Goal: Transaction & Acquisition: Purchase product/service

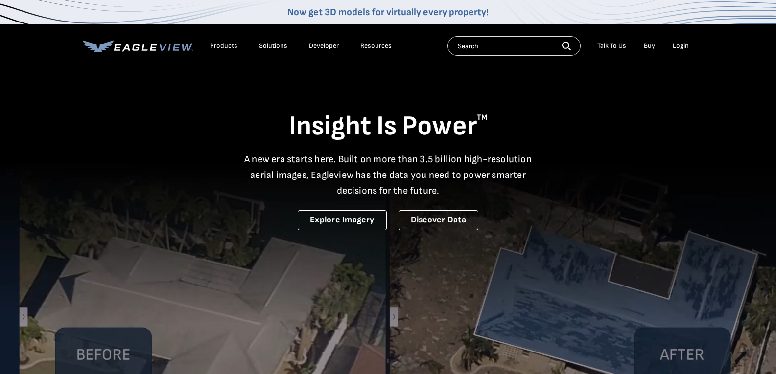
click at [678, 46] on div "Login" at bounding box center [680, 46] width 16 height 9
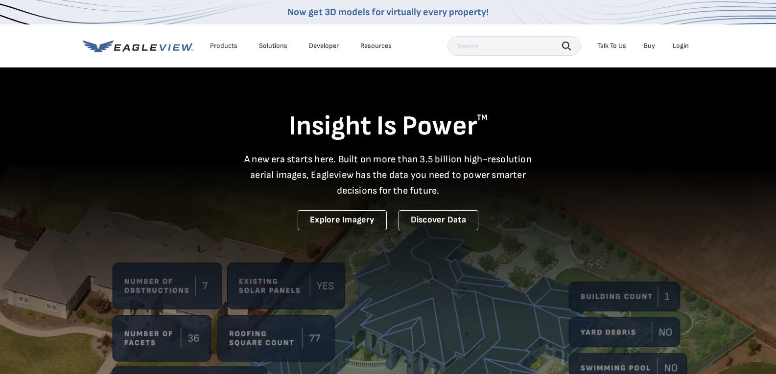
click at [681, 46] on div "Login" at bounding box center [680, 46] width 16 height 9
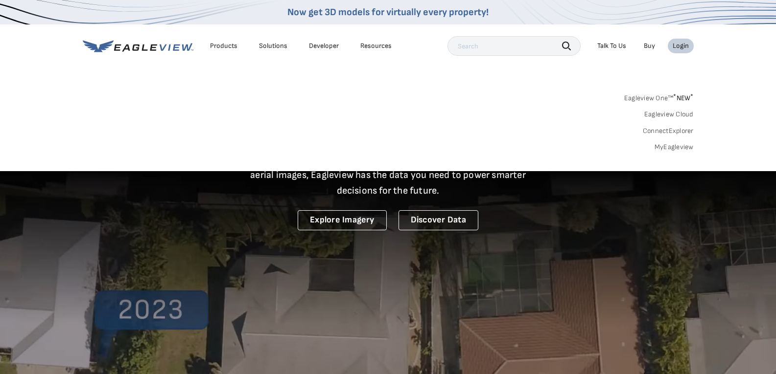
click at [684, 44] on div "Login" at bounding box center [680, 46] width 16 height 9
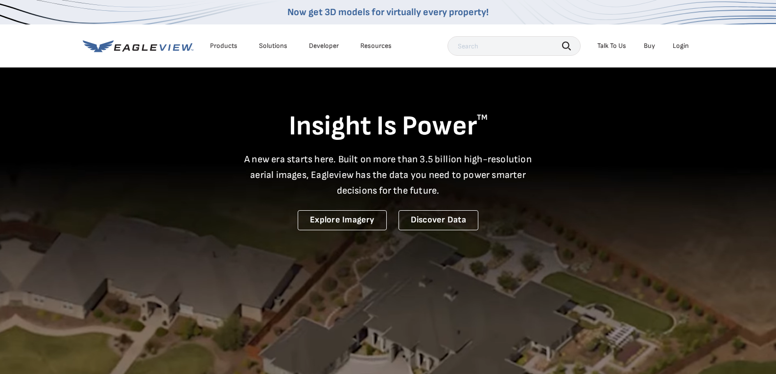
click at [684, 44] on div "Login" at bounding box center [680, 46] width 16 height 9
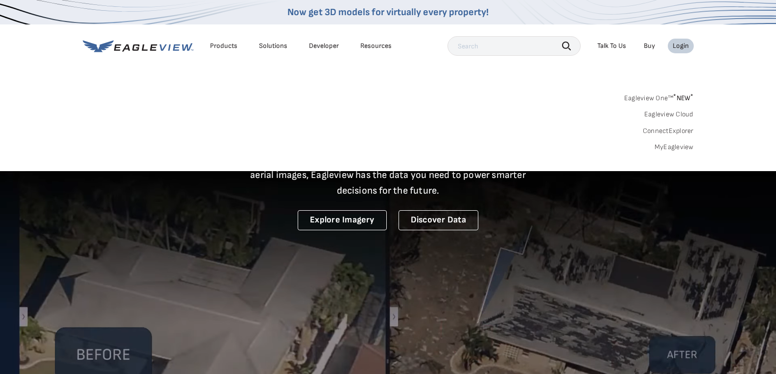
click at [684, 44] on div "Login" at bounding box center [680, 46] width 16 height 9
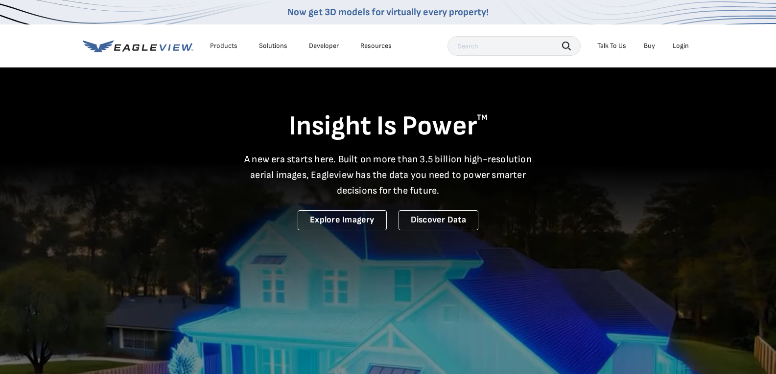
click at [684, 44] on div "Login" at bounding box center [680, 46] width 16 height 9
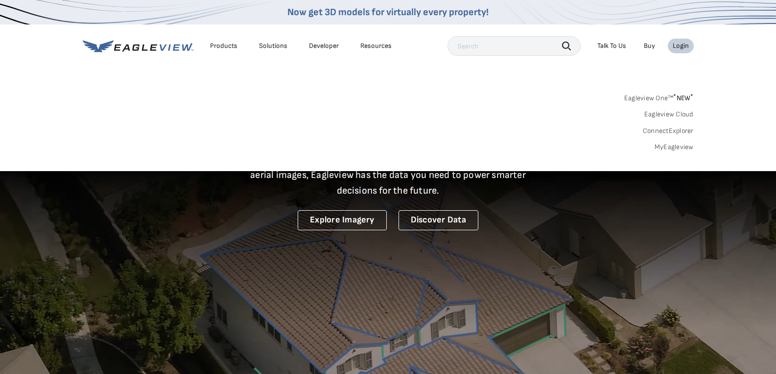
click at [683, 97] on span "* NEW *" at bounding box center [683, 98] width 20 height 8
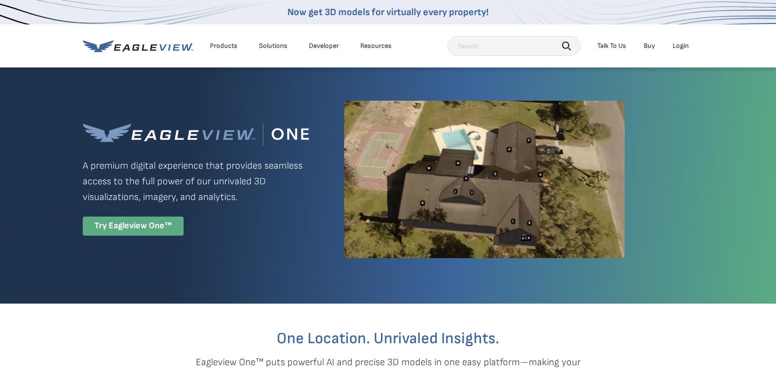
click at [132, 225] on div "Try Eagleview One™" at bounding box center [133, 226] width 101 height 19
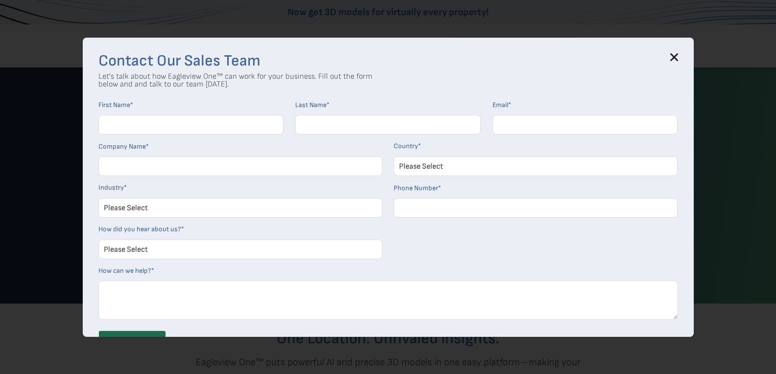
click at [678, 56] on icon at bounding box center [674, 57] width 8 height 8
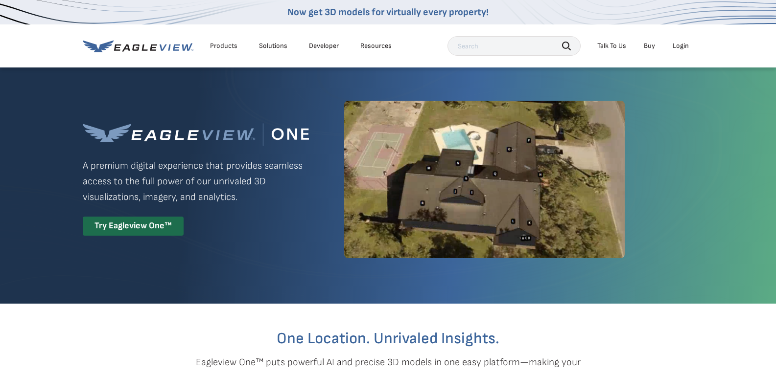
click at [679, 44] on div "Login" at bounding box center [680, 46] width 16 height 9
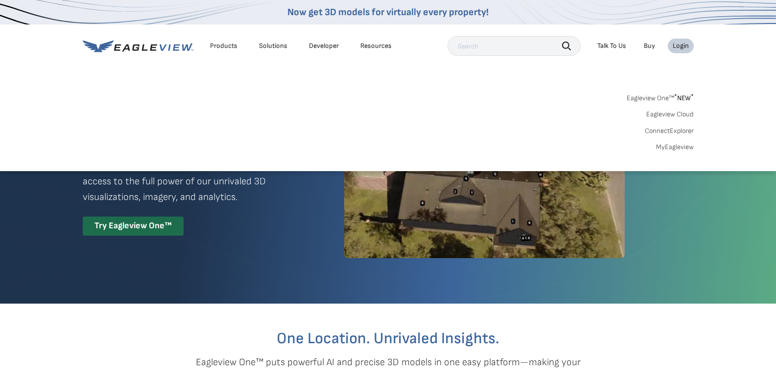
click at [673, 146] on link "MyEagleview" at bounding box center [675, 147] width 38 height 9
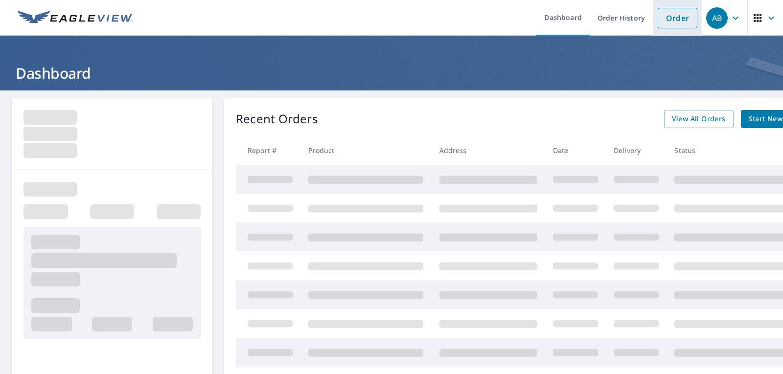
click at [671, 15] on link "Order" at bounding box center [678, 18] width 40 height 21
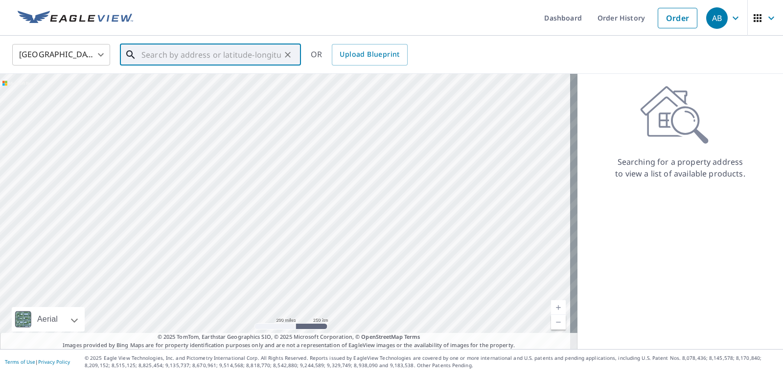
paste input "3623 Bridge St"
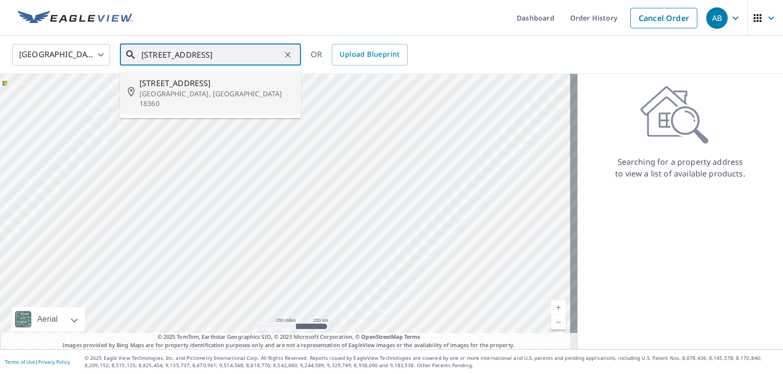
click at [185, 93] on p "Stroudsburg, PA 18360" at bounding box center [216, 99] width 154 height 20
type input "3623 Bridge St Stroudsburg, PA 18360"
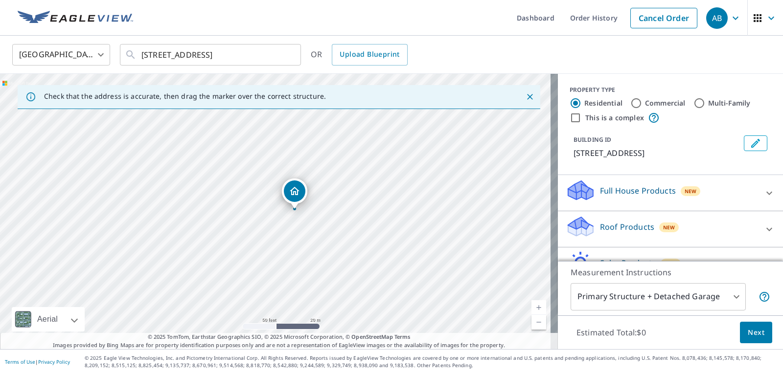
drag, startPoint x: 195, startPoint y: 254, endPoint x: 374, endPoint y: 261, distance: 179.3
click at [394, 256] on div "3623 Bridge St Stroudsburg, PA 18360" at bounding box center [279, 212] width 558 height 276
drag, startPoint x: 278, startPoint y: 202, endPoint x: 288, endPoint y: 203, distance: 10.9
drag, startPoint x: 196, startPoint y: 215, endPoint x: 198, endPoint y: 227, distance: 12.4
click at [198, 227] on div "3623 Bridge St Stroudsburg, PA 18360" at bounding box center [279, 212] width 558 height 276
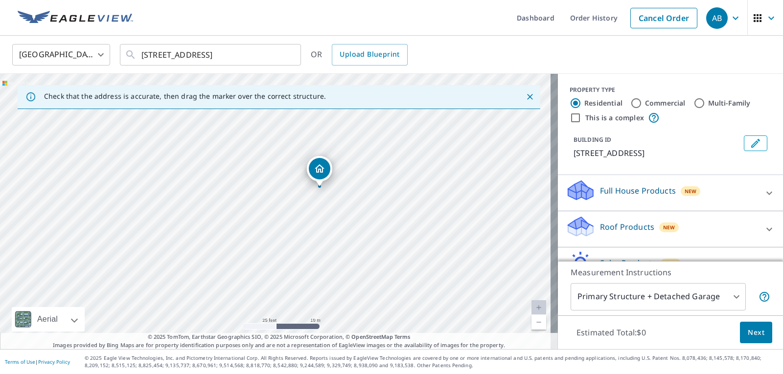
drag, startPoint x: 247, startPoint y: 226, endPoint x: 279, endPoint y: 198, distance: 43.1
click at [279, 198] on div "3623 Bridge St Stroudsburg, PA 18360" at bounding box center [279, 212] width 558 height 276
drag, startPoint x: 268, startPoint y: 215, endPoint x: 358, endPoint y: 157, distance: 106.8
click at [358, 157] on div "3623 Bridge St Stroudsburg, PA 18360" at bounding box center [279, 212] width 558 height 276
click at [625, 227] on p "Roof Products" at bounding box center [627, 227] width 54 height 12
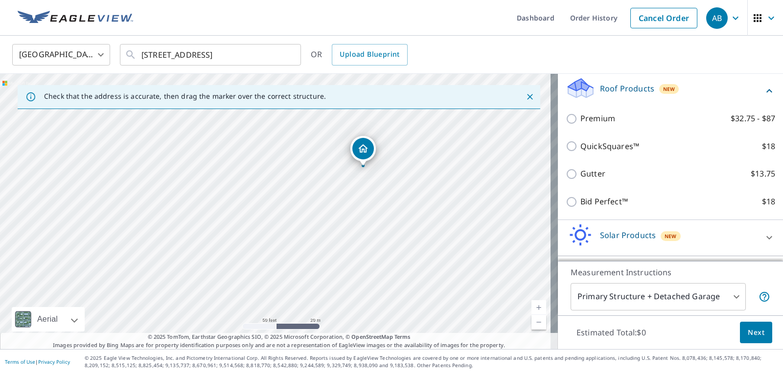
scroll to position [147, 0]
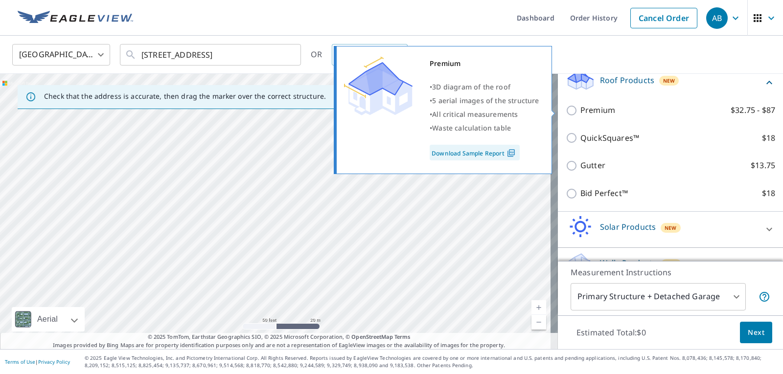
click at [566, 110] on input "Premium $32.75 - $87" at bounding box center [573, 111] width 15 height 12
checkbox input "true"
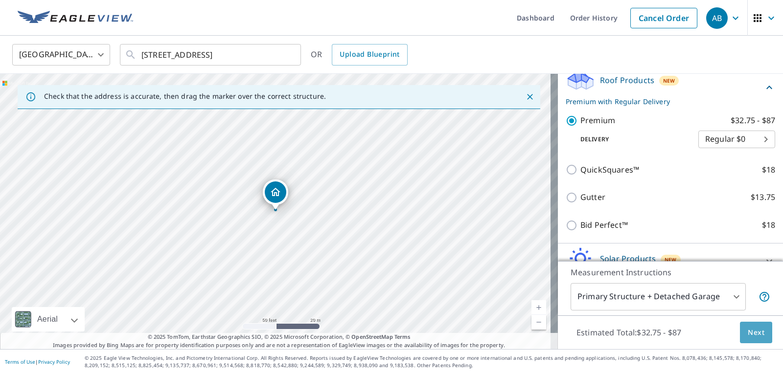
click at [755, 330] on span "Next" at bounding box center [756, 333] width 17 height 12
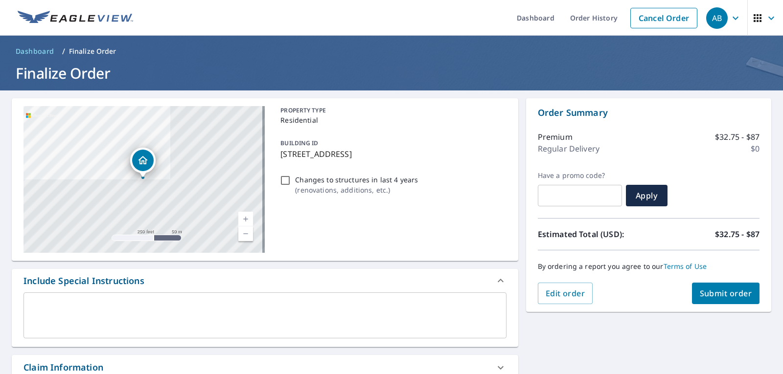
click at [738, 291] on span "Submit order" at bounding box center [726, 293] width 52 height 11
